Goal: Information Seeking & Learning: Learn about a topic

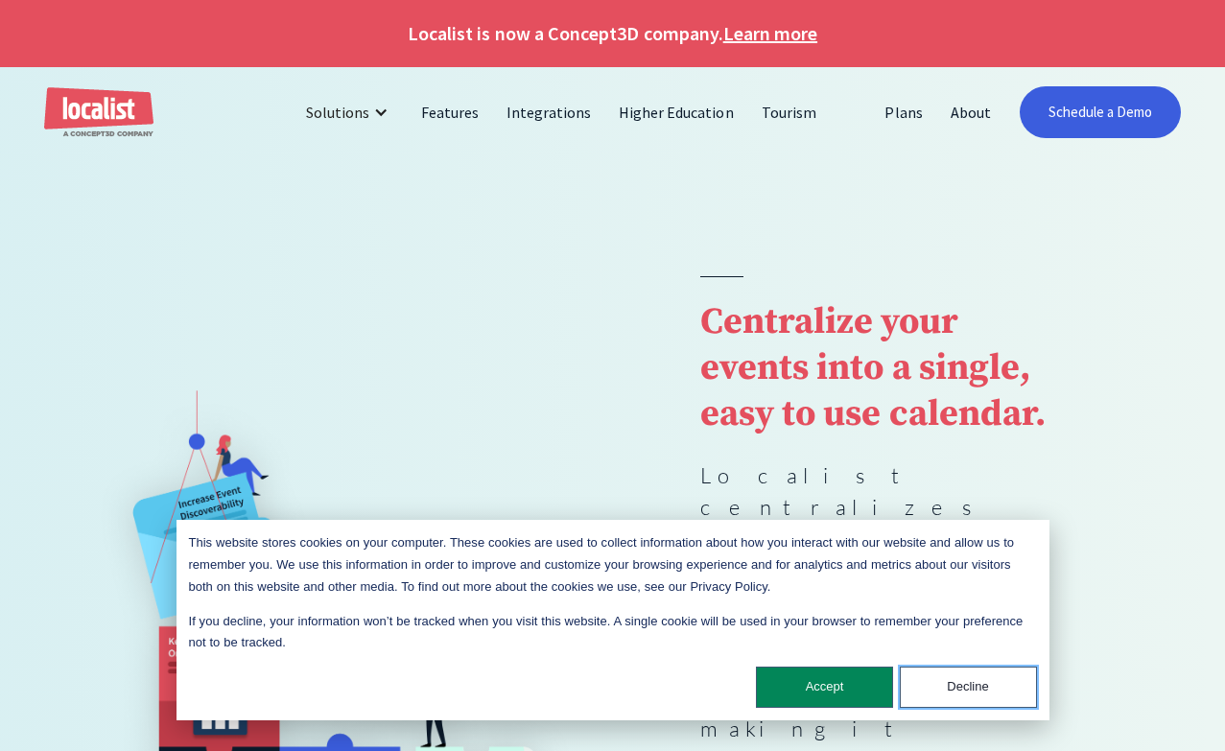
click at [948, 691] on button "Decline" at bounding box center [968, 687] width 137 height 41
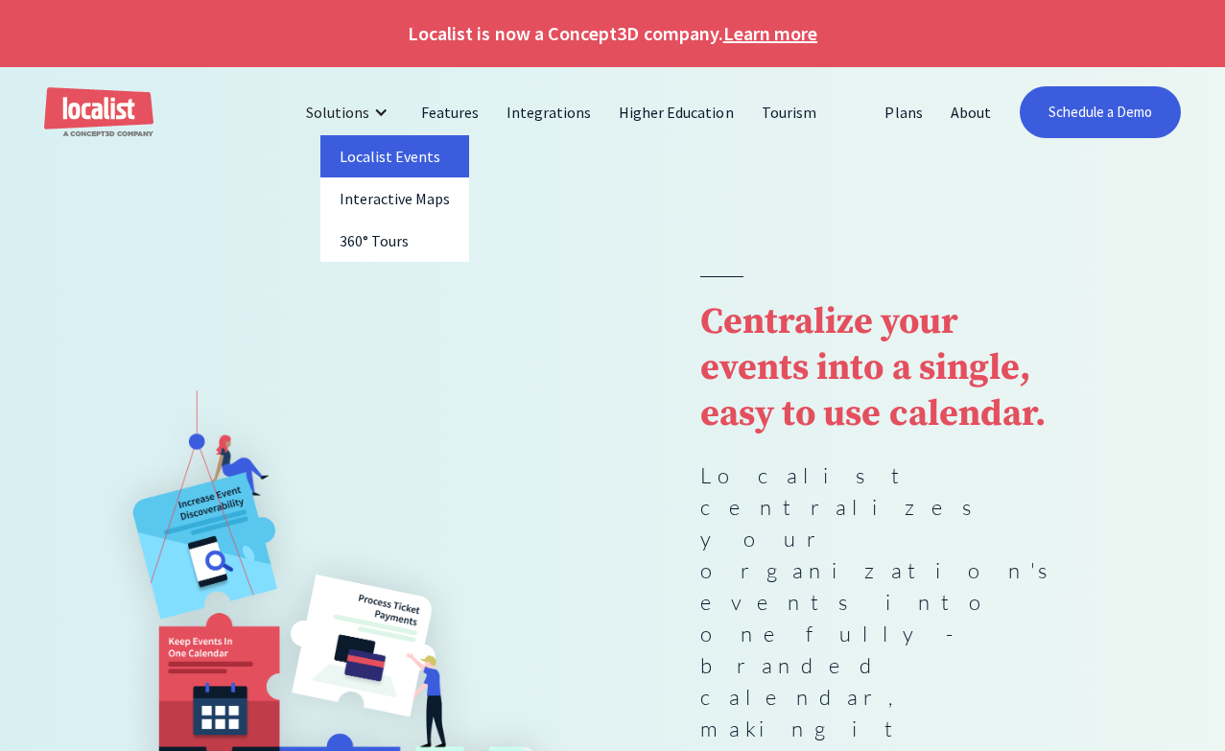
click at [370, 137] on link "Localist Events" at bounding box center [395, 156] width 150 height 42
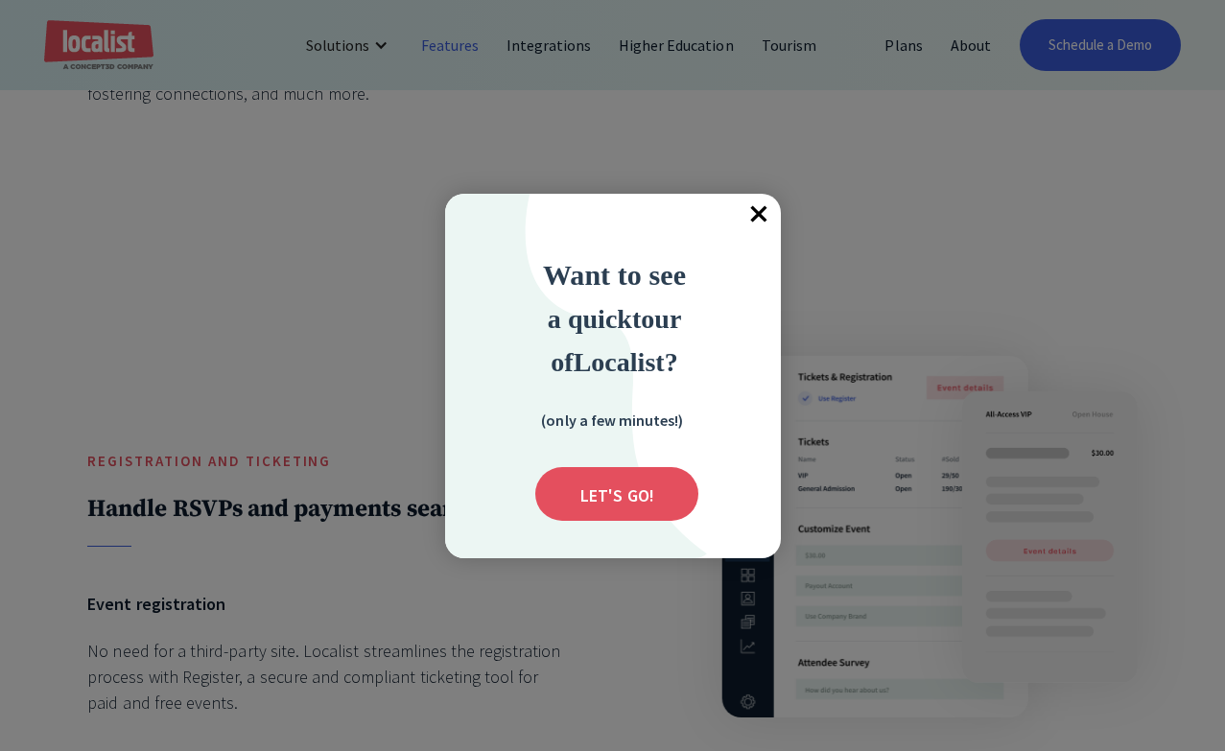
scroll to position [3941, 0]
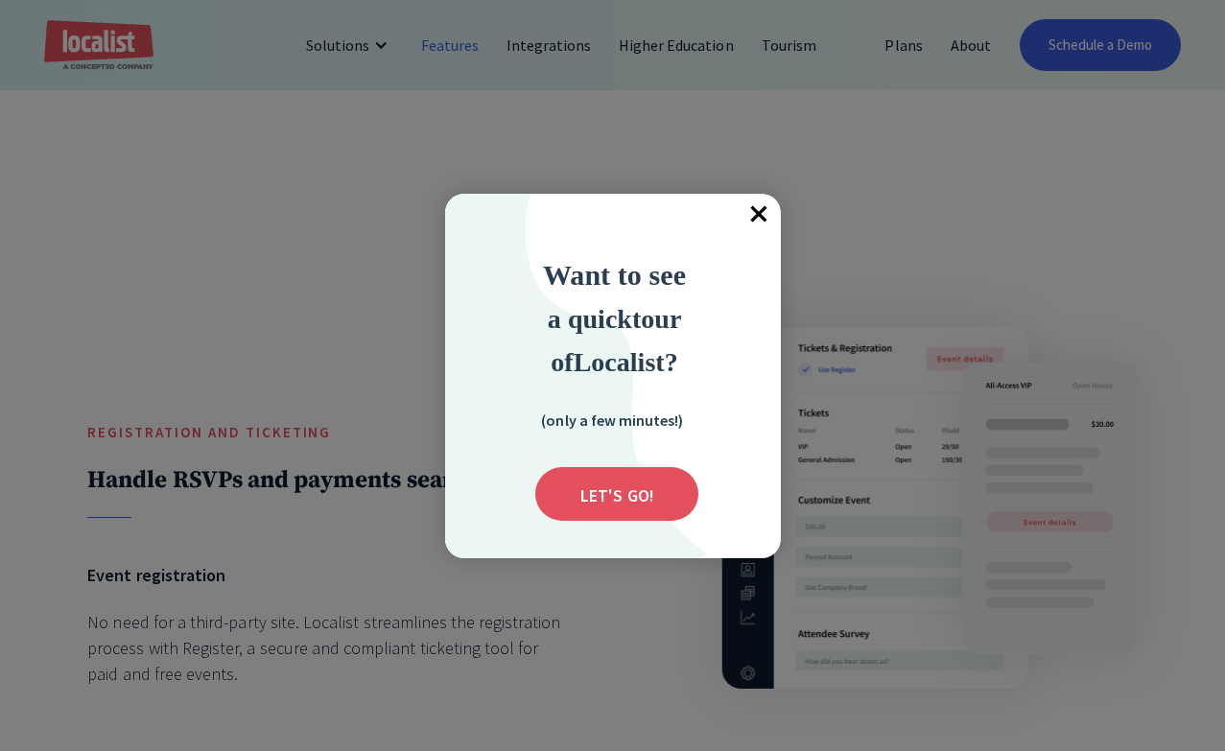
click at [765, 213] on span "×" at bounding box center [760, 215] width 42 height 42
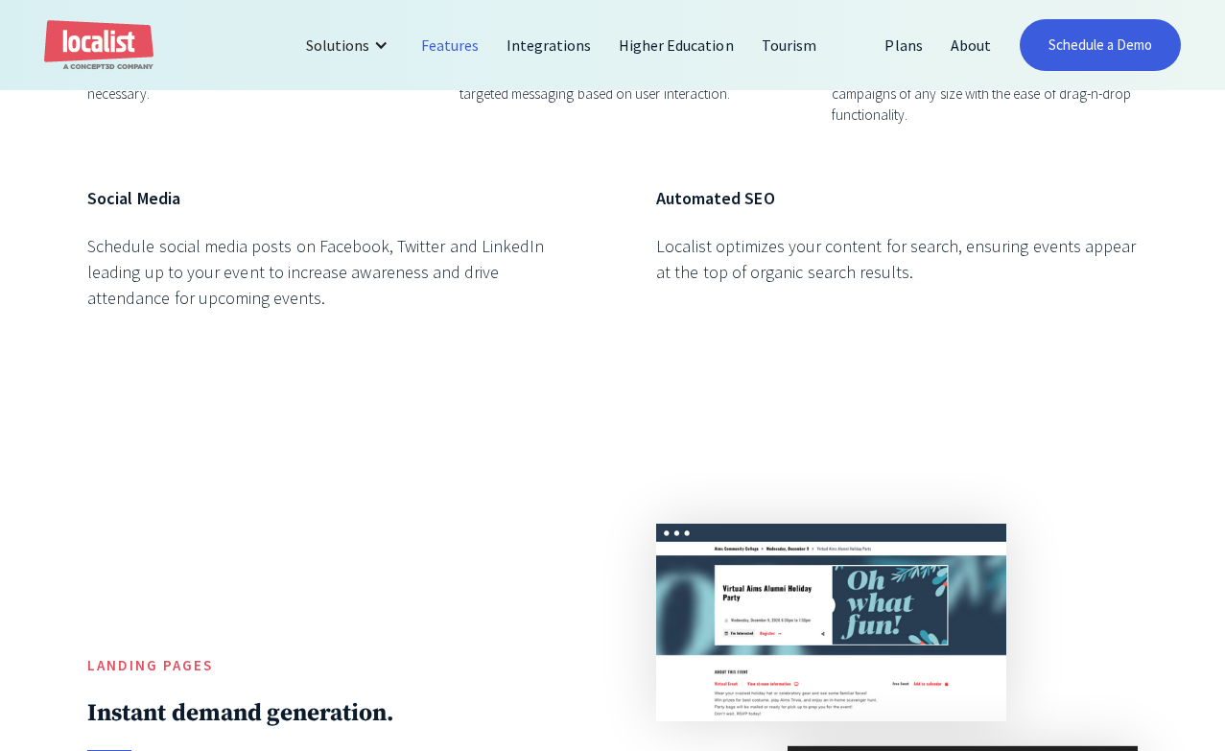
scroll to position [5583, 0]
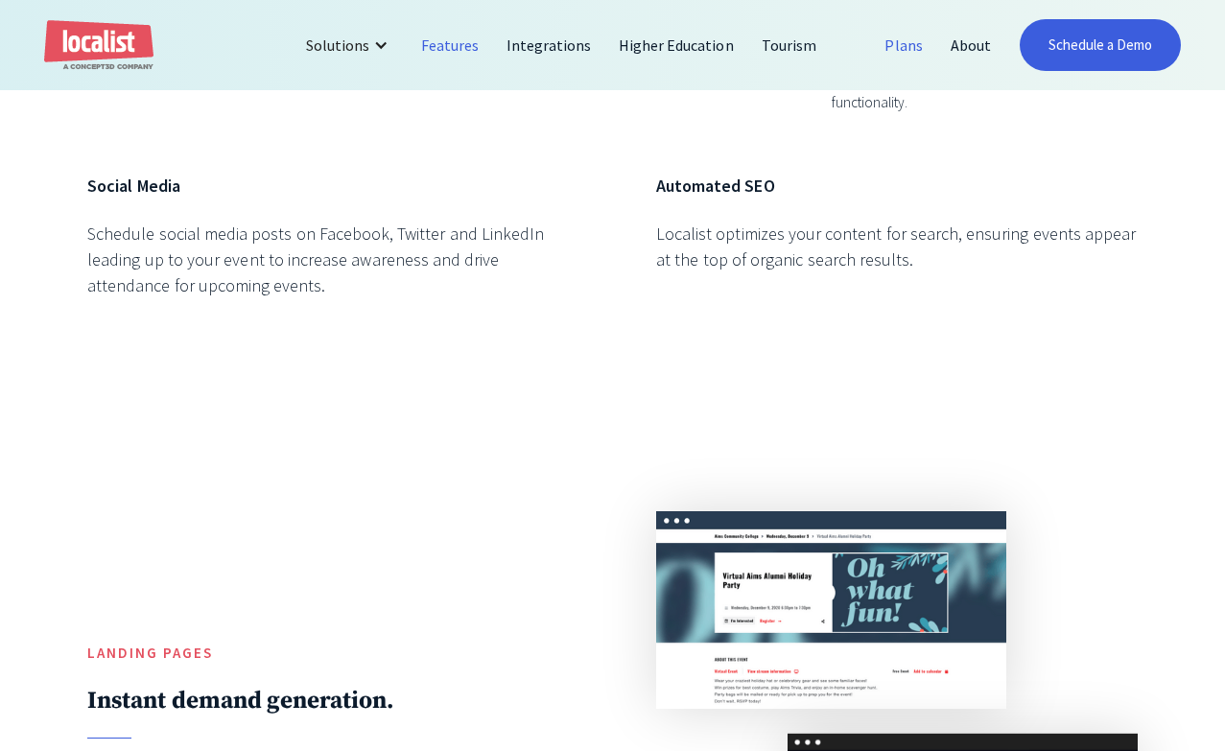
click at [913, 49] on link "Plans" at bounding box center [903, 45] width 65 height 46
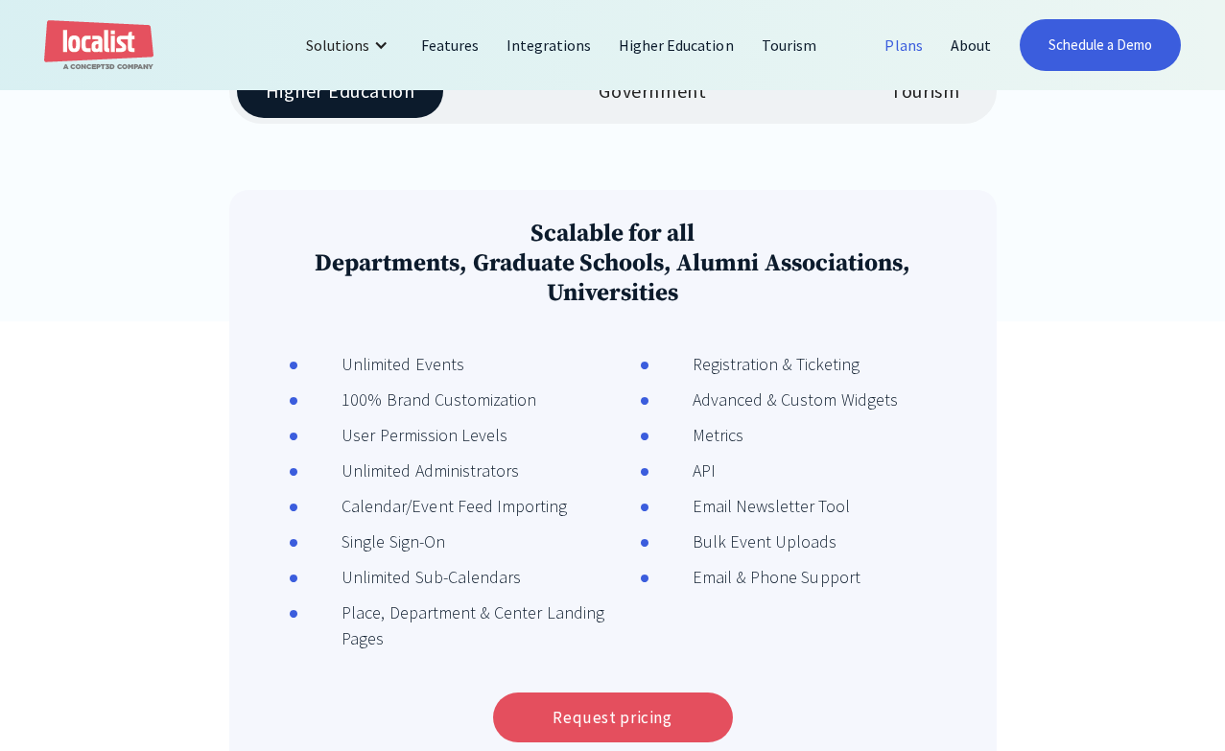
scroll to position [301, 0]
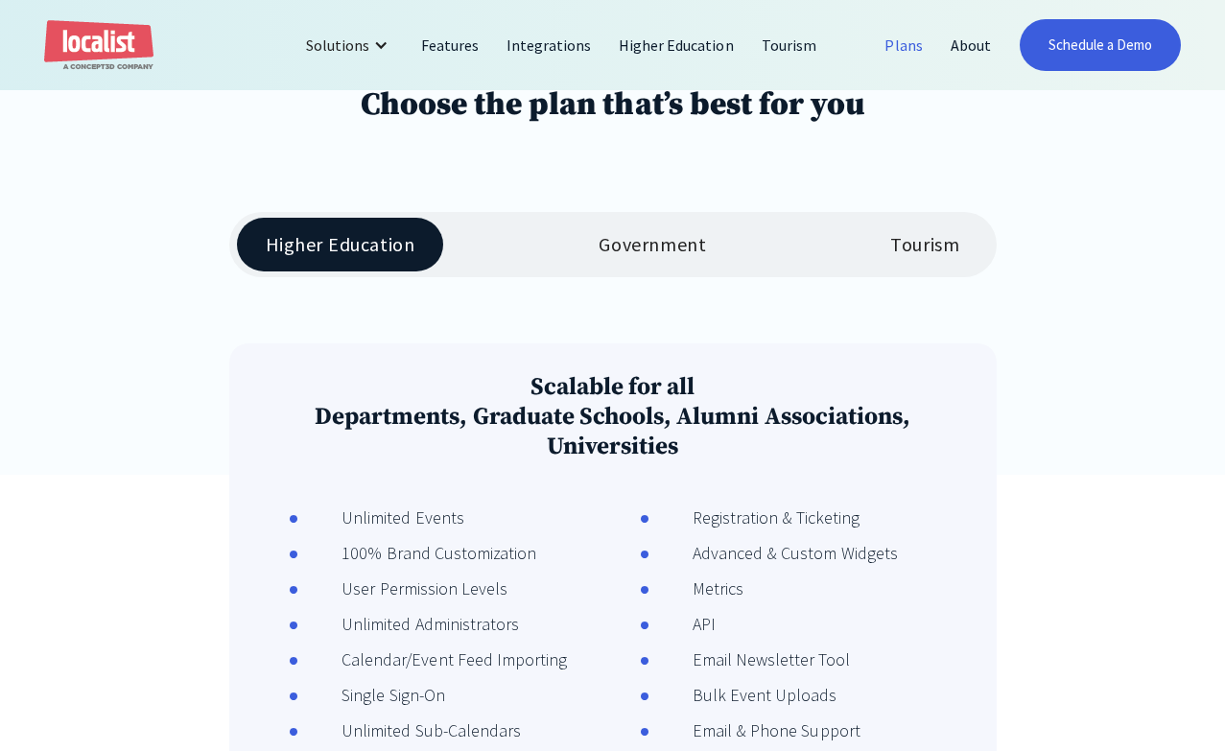
click at [910, 236] on div "Tourism" at bounding box center [924, 244] width 69 height 23
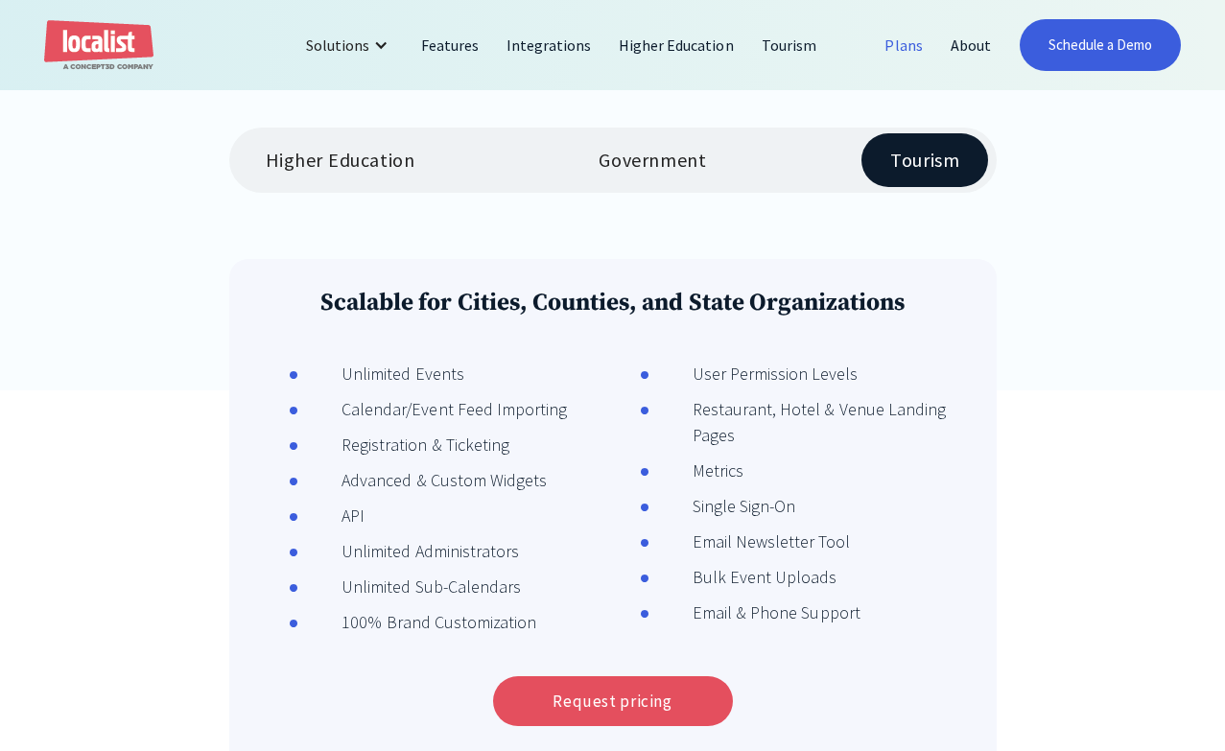
scroll to position [380, 0]
